Goal: Task Accomplishment & Management: Use online tool/utility

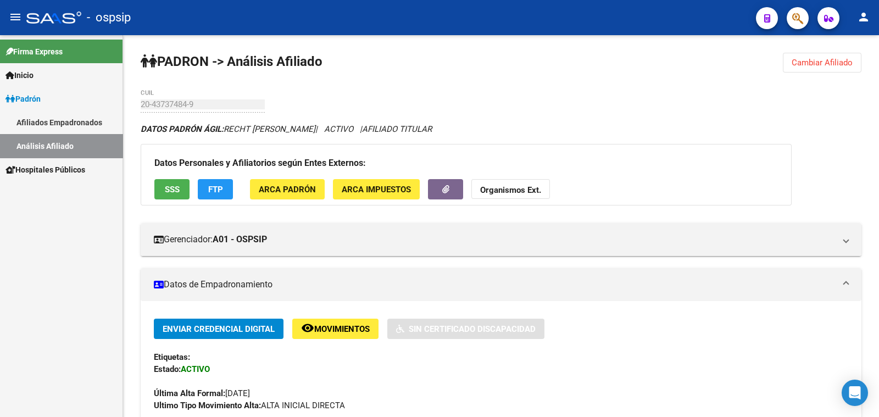
scroll to position [206, 0]
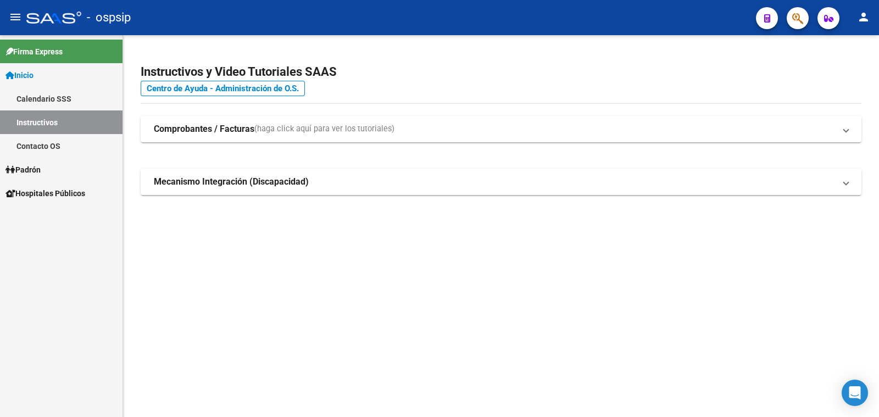
click at [22, 165] on span "Padrón" at bounding box center [22, 170] width 35 height 12
click at [47, 213] on link "Análisis Afiliado" at bounding box center [61, 217] width 123 height 24
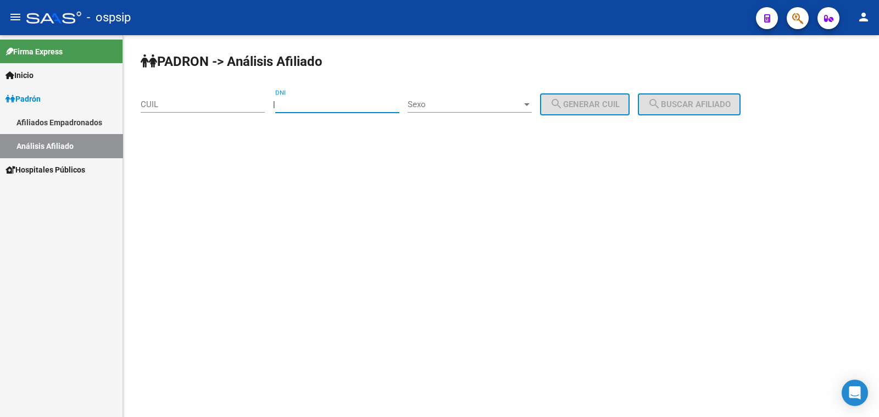
click at [332, 100] on input "DNI" at bounding box center [337, 104] width 124 height 10
type input "52846368"
click at [454, 104] on span "Sexo" at bounding box center [465, 104] width 114 height 10
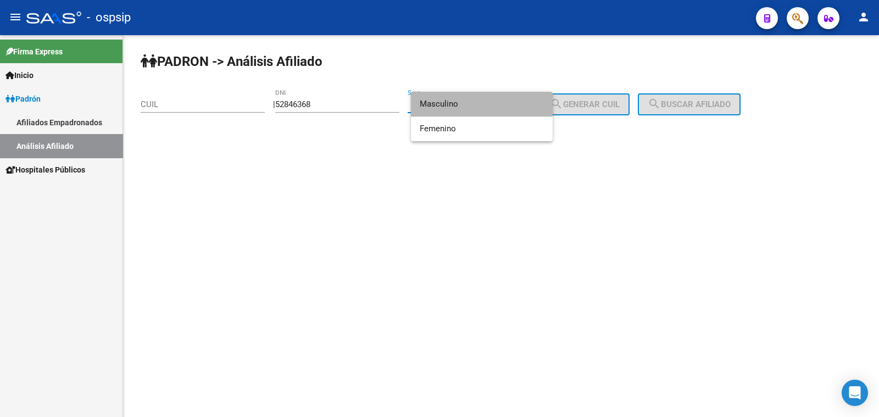
click at [454, 104] on span "Masculino" at bounding box center [482, 104] width 124 height 25
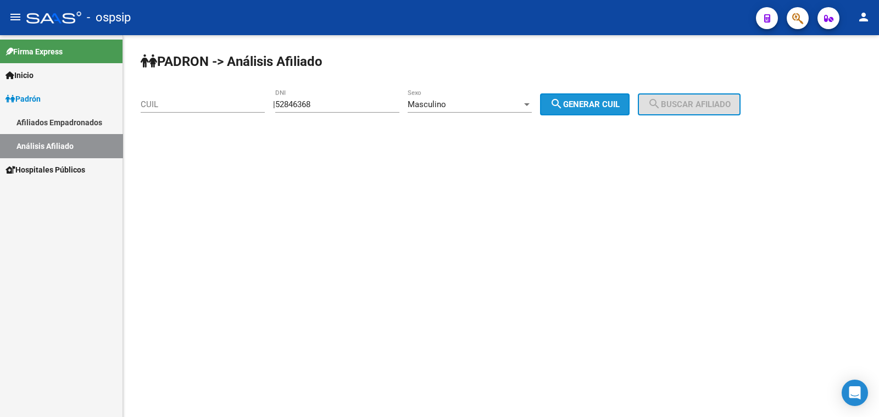
drag, startPoint x: 591, startPoint y: 100, endPoint x: 656, endPoint y: 102, distance: 64.3
click at [608, 102] on span "search Generar CUIL" at bounding box center [585, 104] width 70 height 10
type input "20-52846368-2"
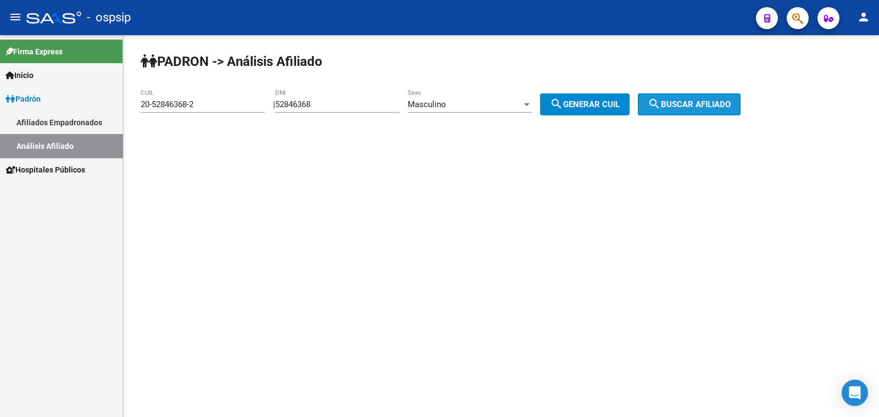
click at [661, 99] on mat-icon "search" at bounding box center [654, 103] width 13 height 13
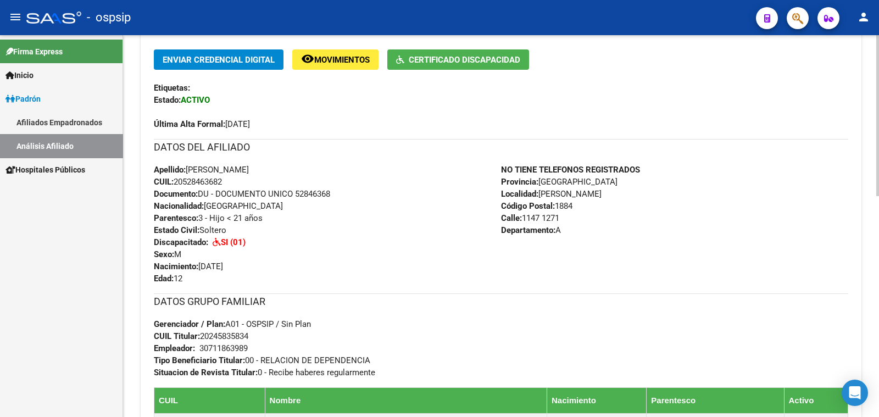
scroll to position [274, 0]
